Goal: Check status: Check status

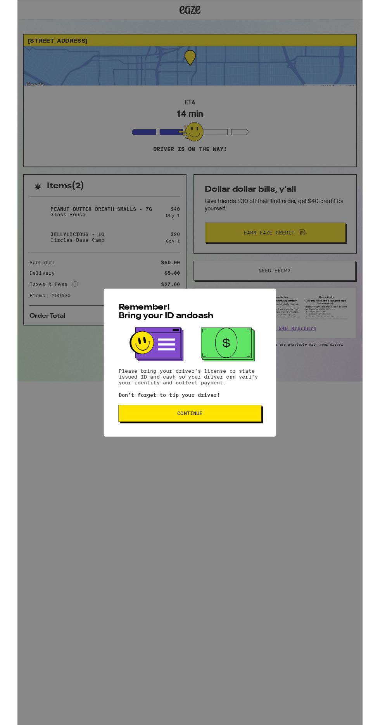
click at [234, 458] on span "Continue" at bounding box center [190, 455] width 144 height 5
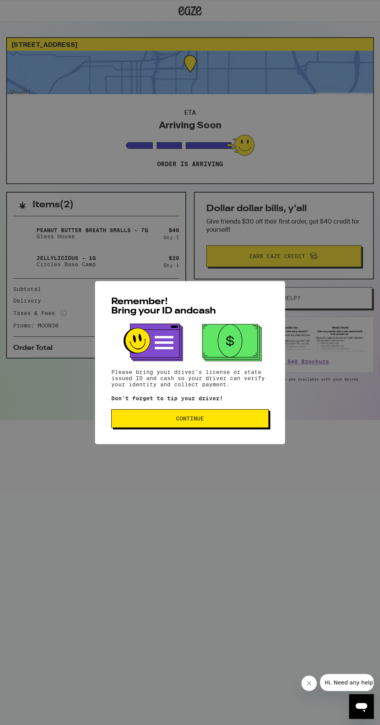
click at [227, 421] on span "Continue" at bounding box center [190, 418] width 144 height 5
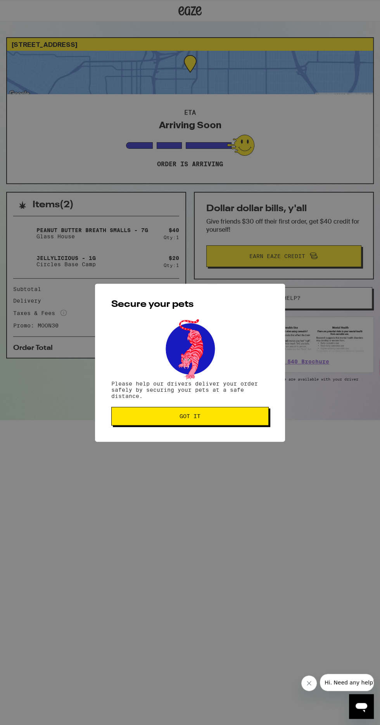
click at [229, 417] on span "Got it" at bounding box center [190, 415] width 144 height 5
